Goal: Entertainment & Leisure: Consume media (video, audio)

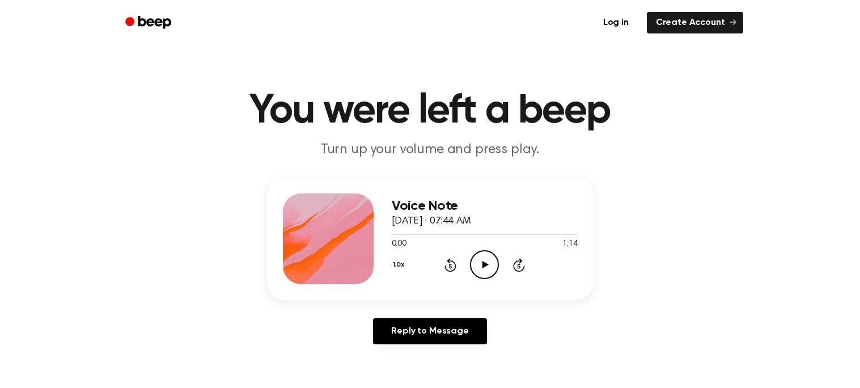
click at [478, 185] on div "Voice Note [DATE] · 07:44 AM 0:00 1:14 Your browser does not support the [objec…" at bounding box center [430, 239] width 327 height 123
click at [489, 268] on icon "Play Audio" at bounding box center [484, 264] width 29 height 29
click at [492, 264] on icon "Play Audio" at bounding box center [484, 264] width 29 height 29
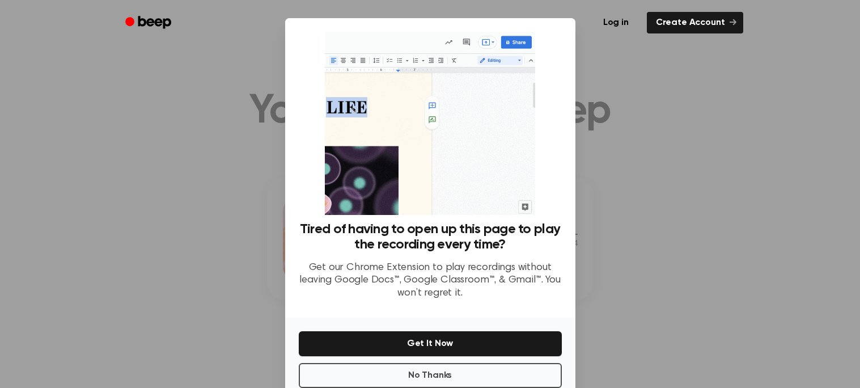
click at [637, 132] on div at bounding box center [430, 194] width 860 height 388
click at [99, 161] on div at bounding box center [430, 194] width 860 height 388
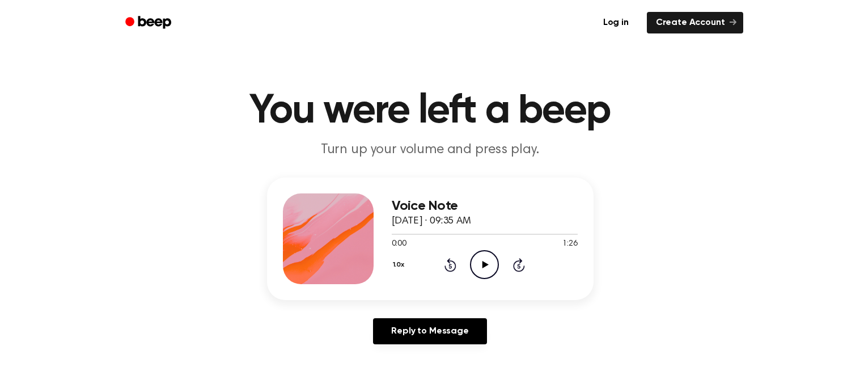
click at [488, 255] on icon "Play Audio" at bounding box center [484, 264] width 29 height 29
click at [479, 264] on icon "Pause Audio" at bounding box center [484, 264] width 29 height 29
click at [480, 264] on icon "Play Audio" at bounding box center [484, 264] width 29 height 29
click at [483, 262] on icon at bounding box center [486, 264] width 6 height 7
click at [488, 267] on icon "Play Audio" at bounding box center [484, 264] width 29 height 29
